Goal: Check status

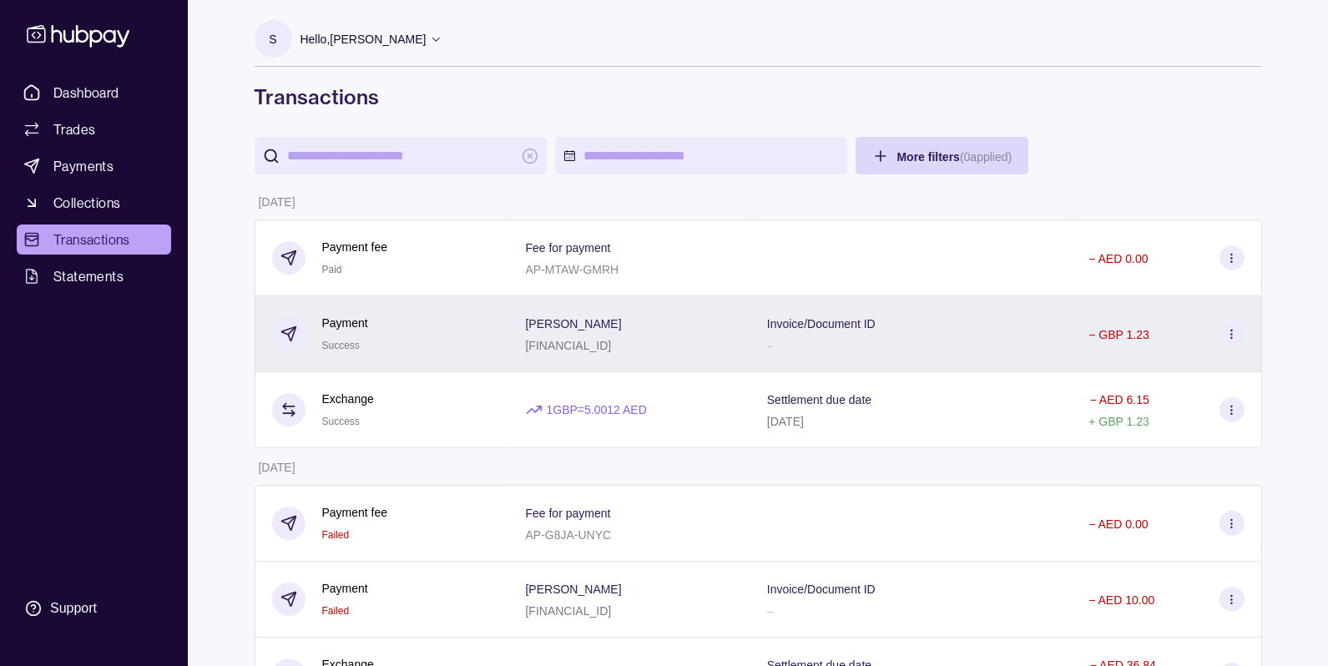
click at [462, 356] on div "Payment Success" at bounding box center [382, 334] width 255 height 76
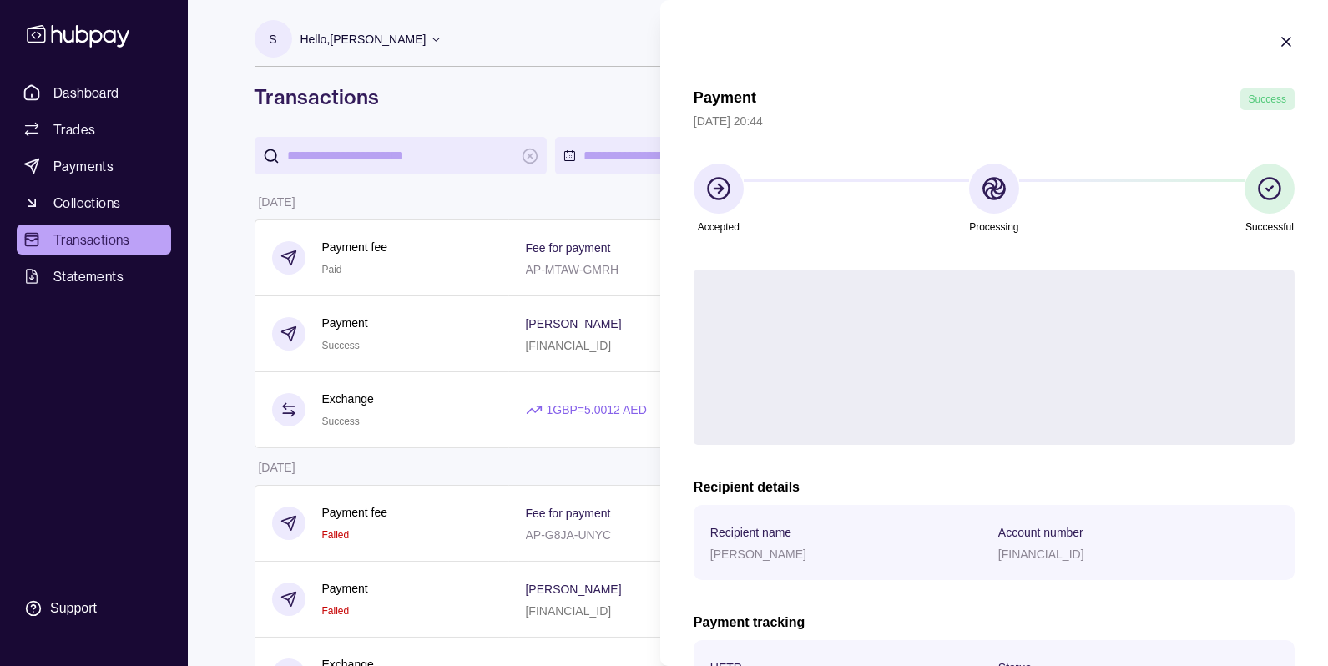
scroll to position [208, 0]
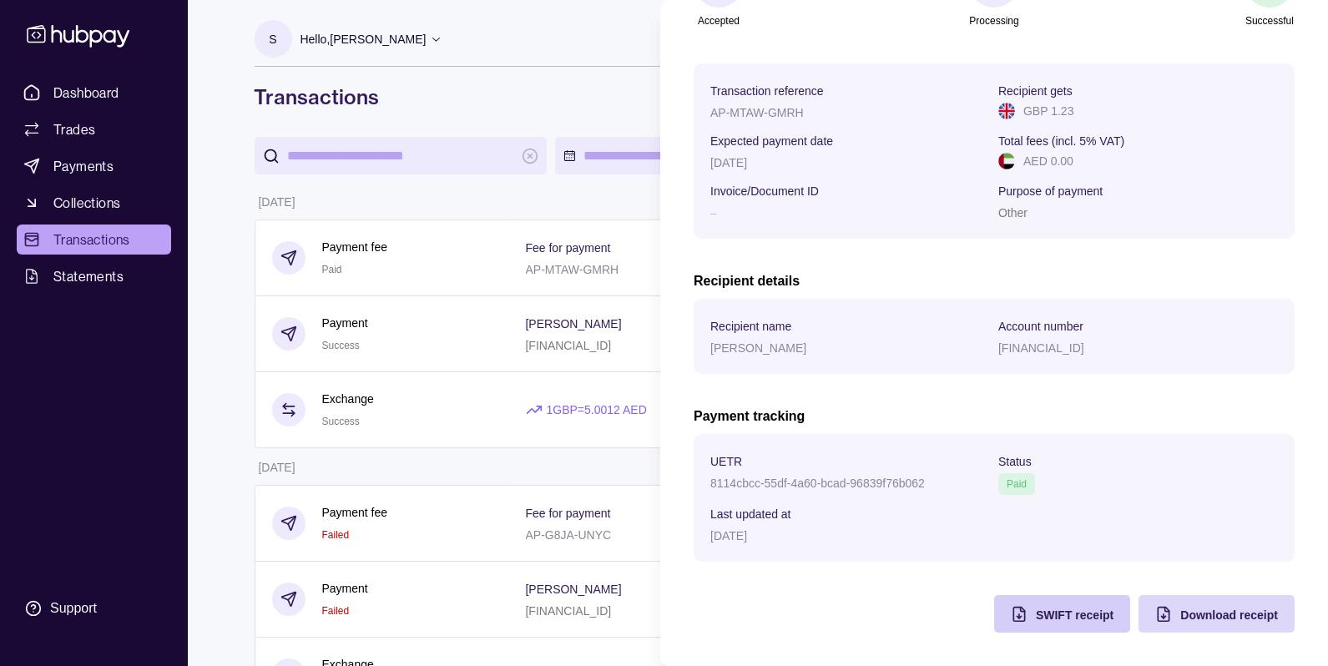
click at [1064, 609] on span "SWIFT receipt" at bounding box center [1075, 614] width 78 height 13
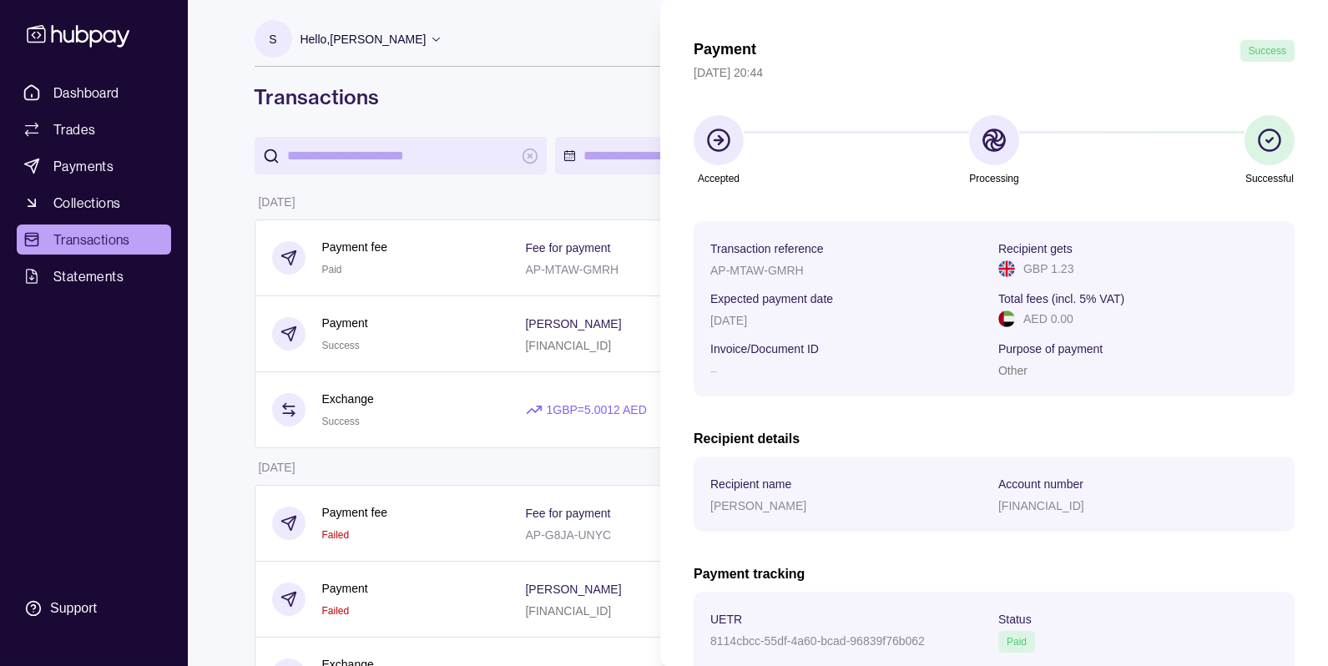
scroll to position [0, 0]
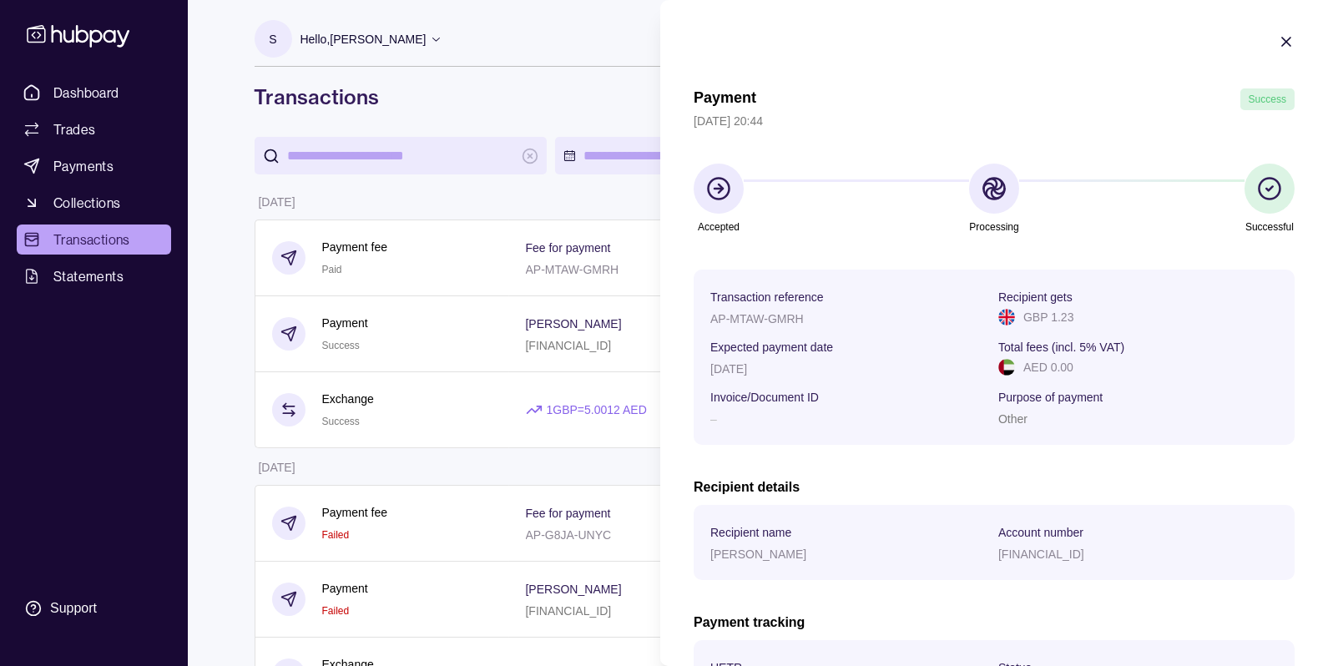
click at [1285, 38] on icon "button" at bounding box center [1286, 41] width 17 height 17
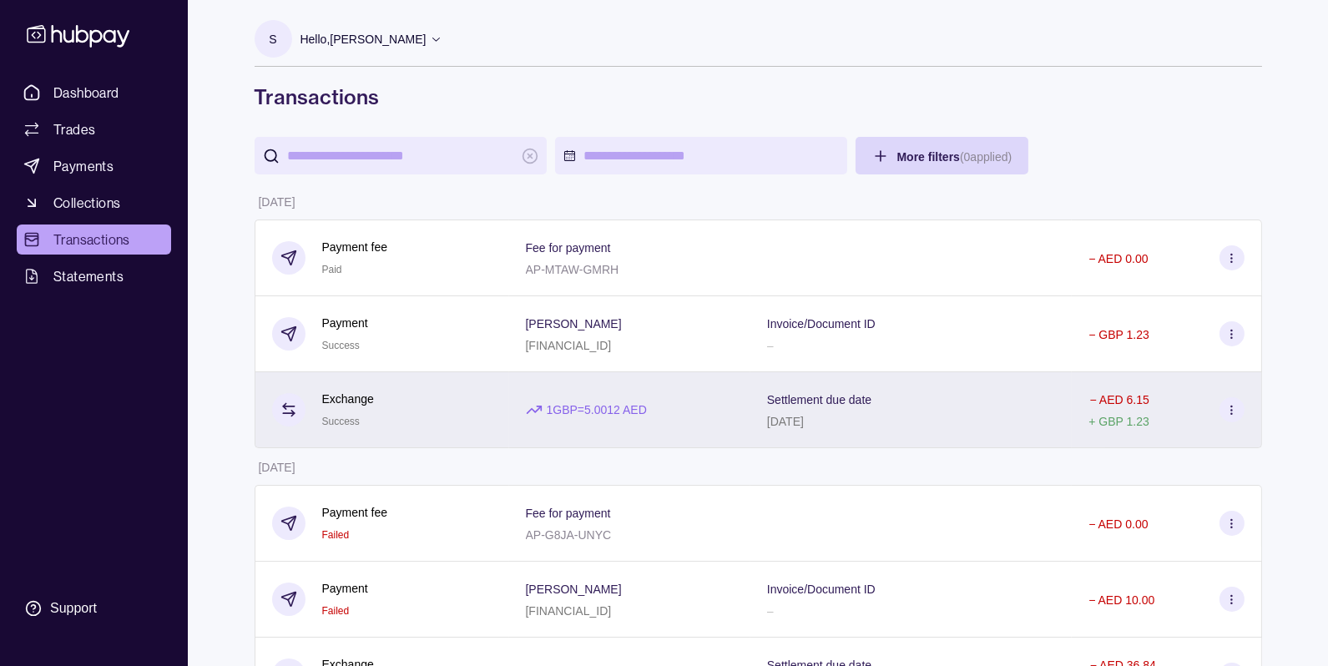
click at [460, 390] on div "Exchange Success" at bounding box center [382, 410] width 220 height 41
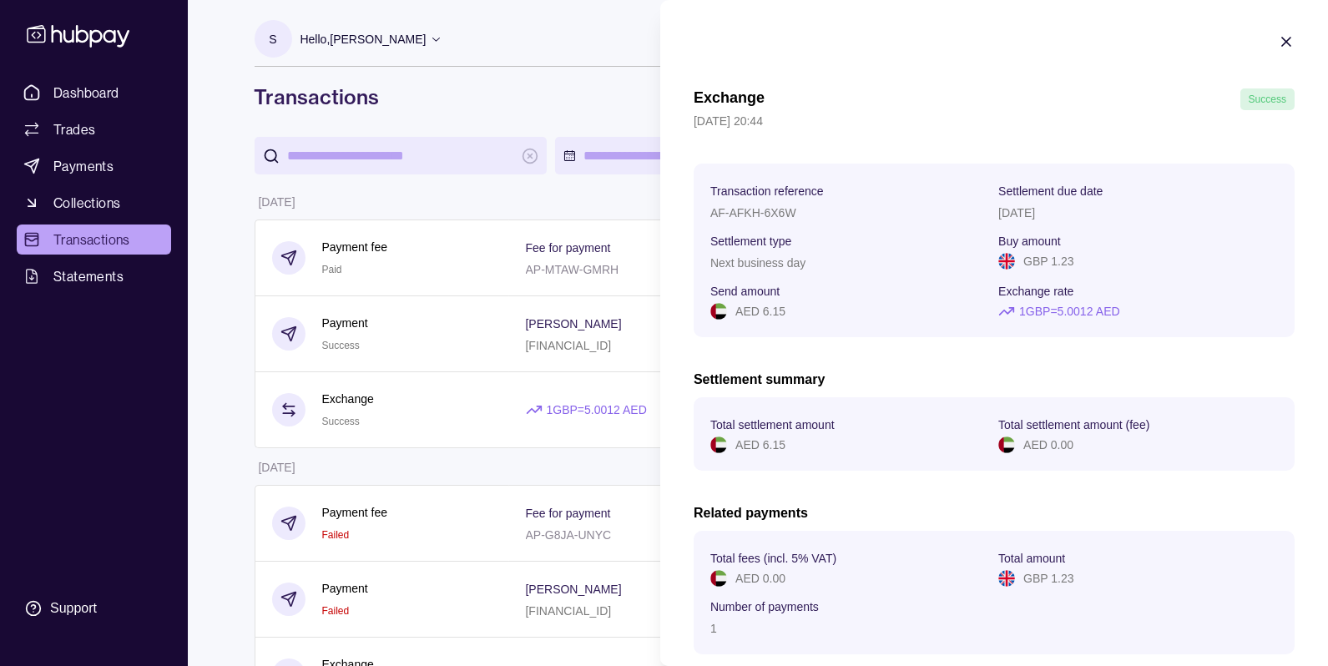
scroll to position [94, 0]
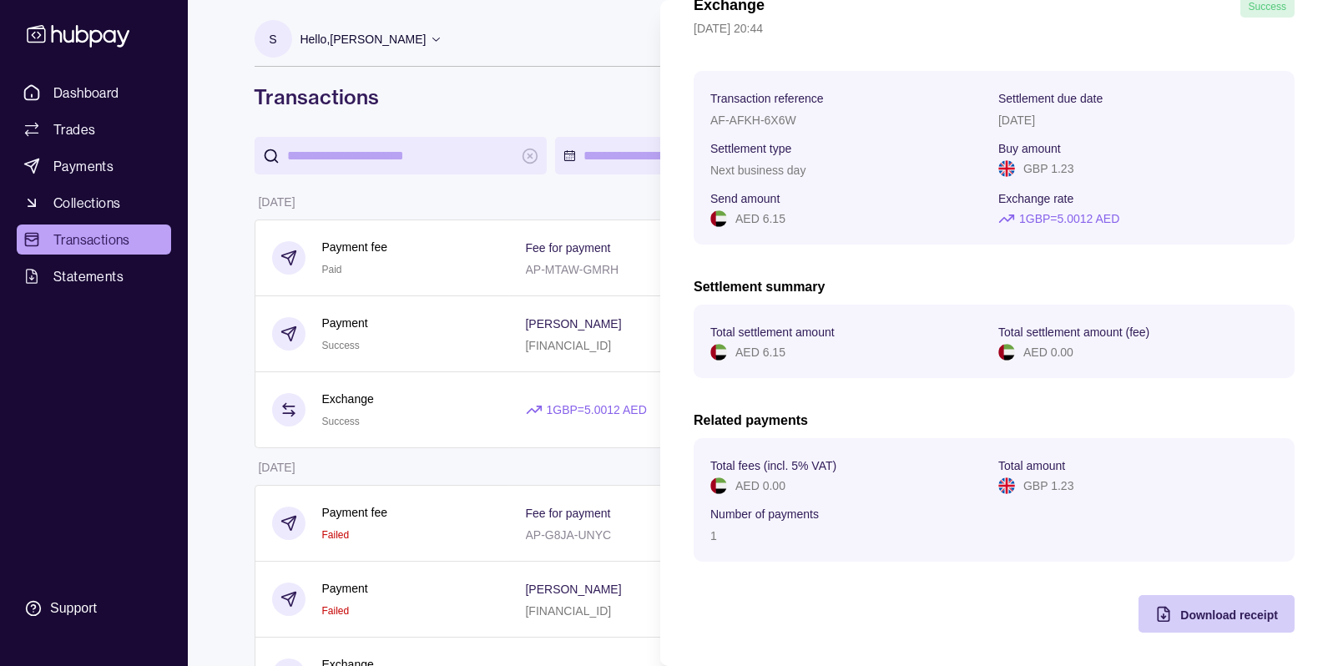
click at [1194, 602] on div "Download receipt" at bounding box center [1204, 614] width 148 height 38
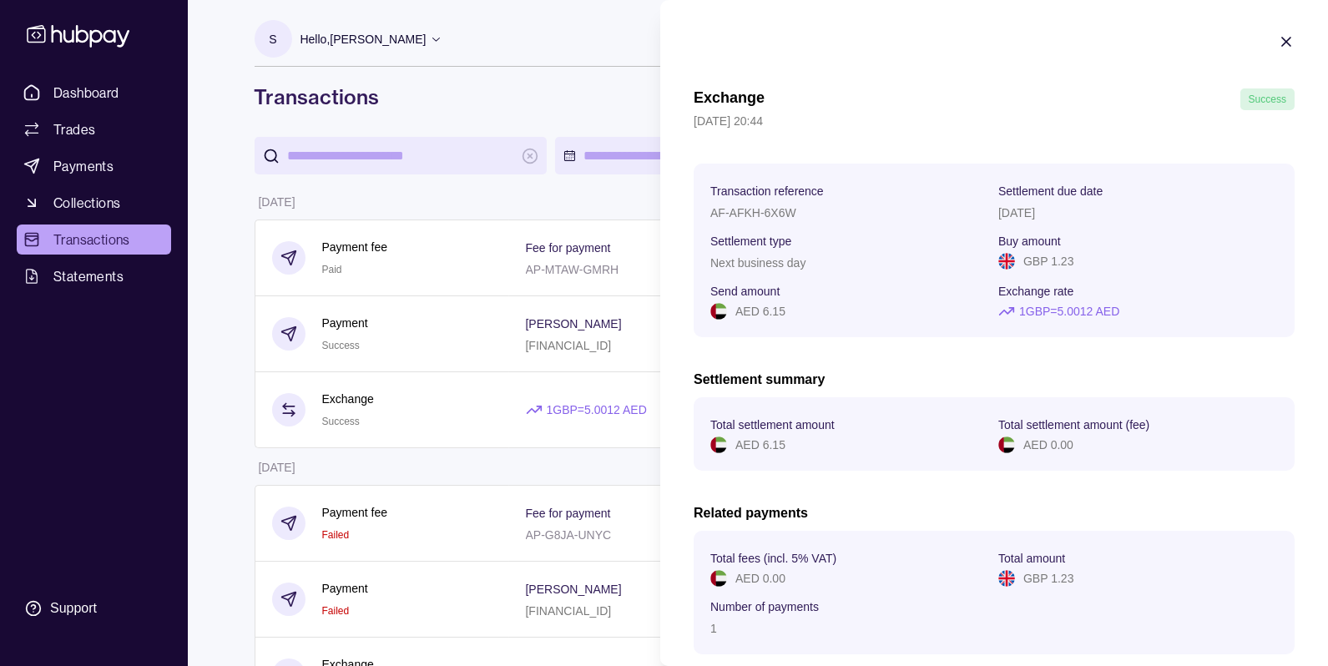
click at [1289, 42] on icon "button" at bounding box center [1286, 41] width 17 height 17
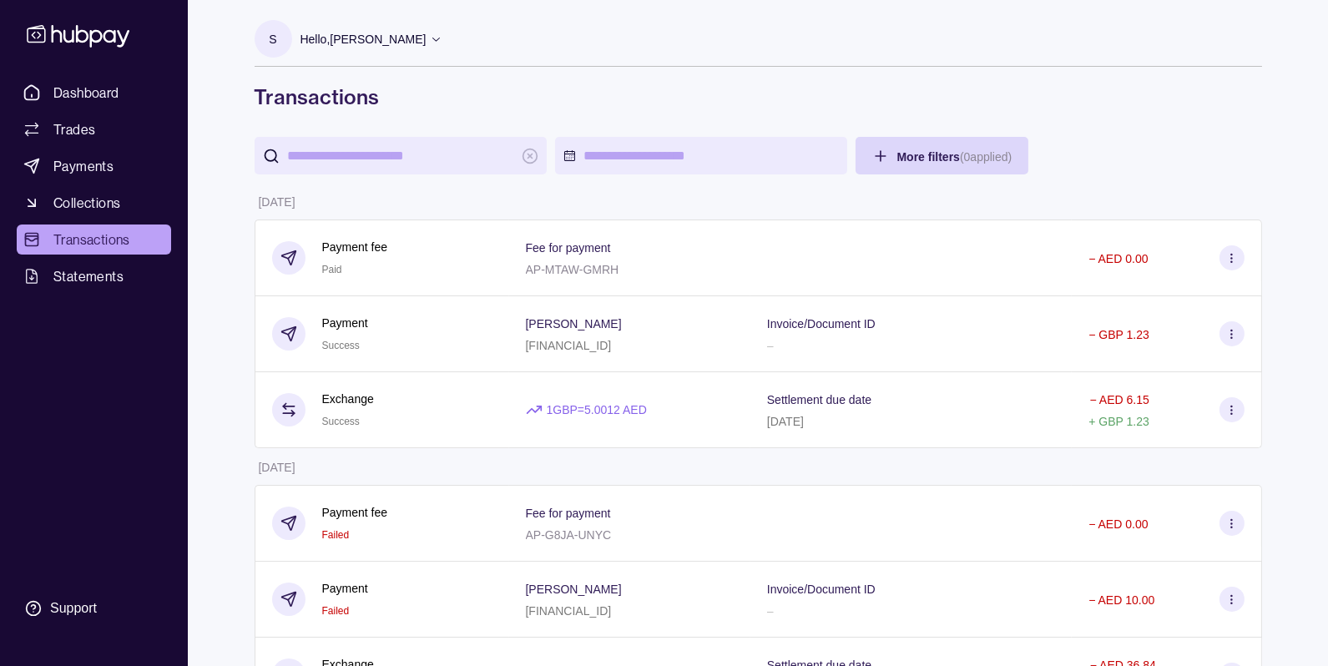
click at [361, 38] on p "Hello, [PERSON_NAME]" at bounding box center [363, 39] width 126 height 18
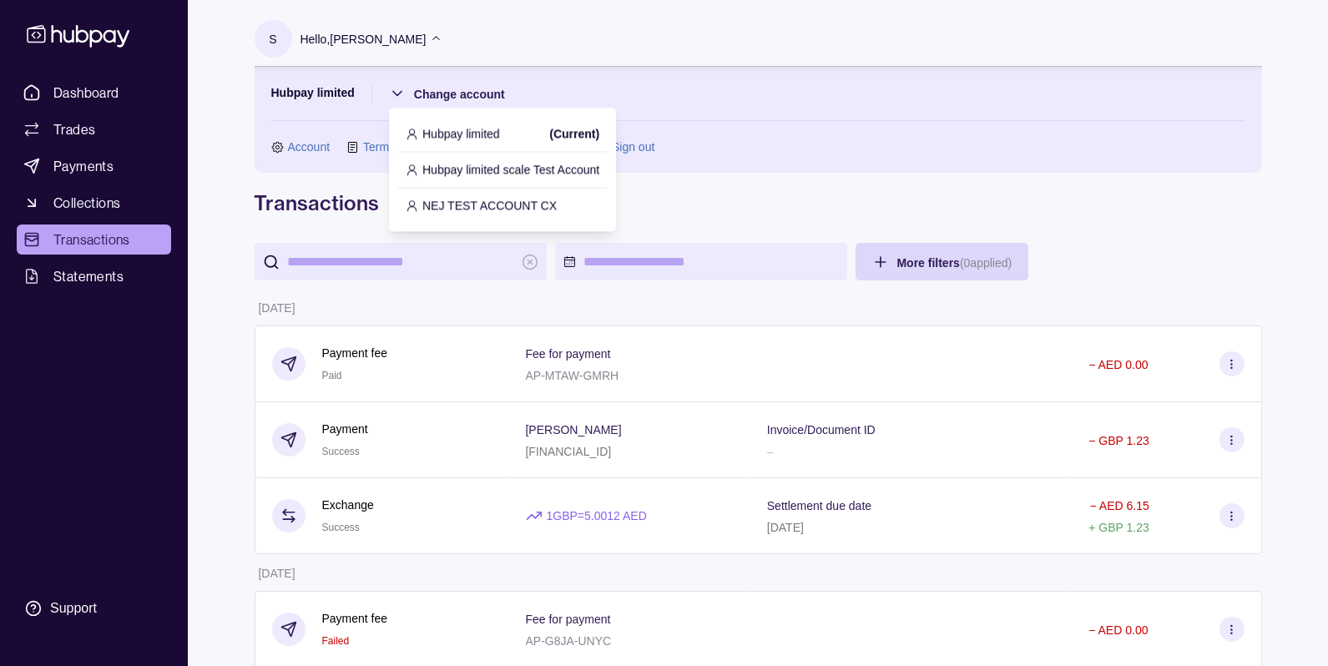
click at [492, 209] on p "NEJ TEST ACCOUNT CX" at bounding box center [489, 205] width 134 height 18
